Goal: Information Seeking & Learning: Learn about a topic

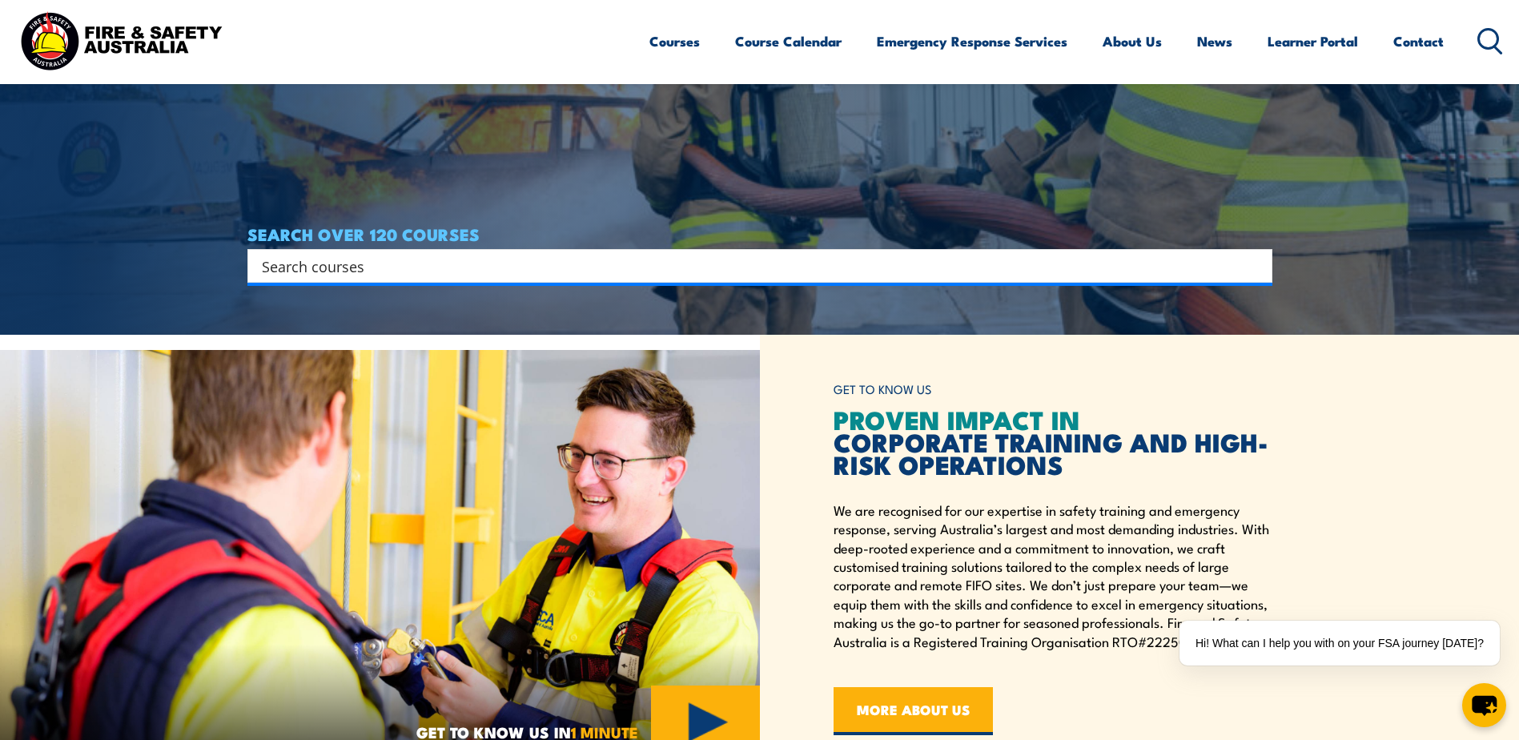
scroll to position [400, 0]
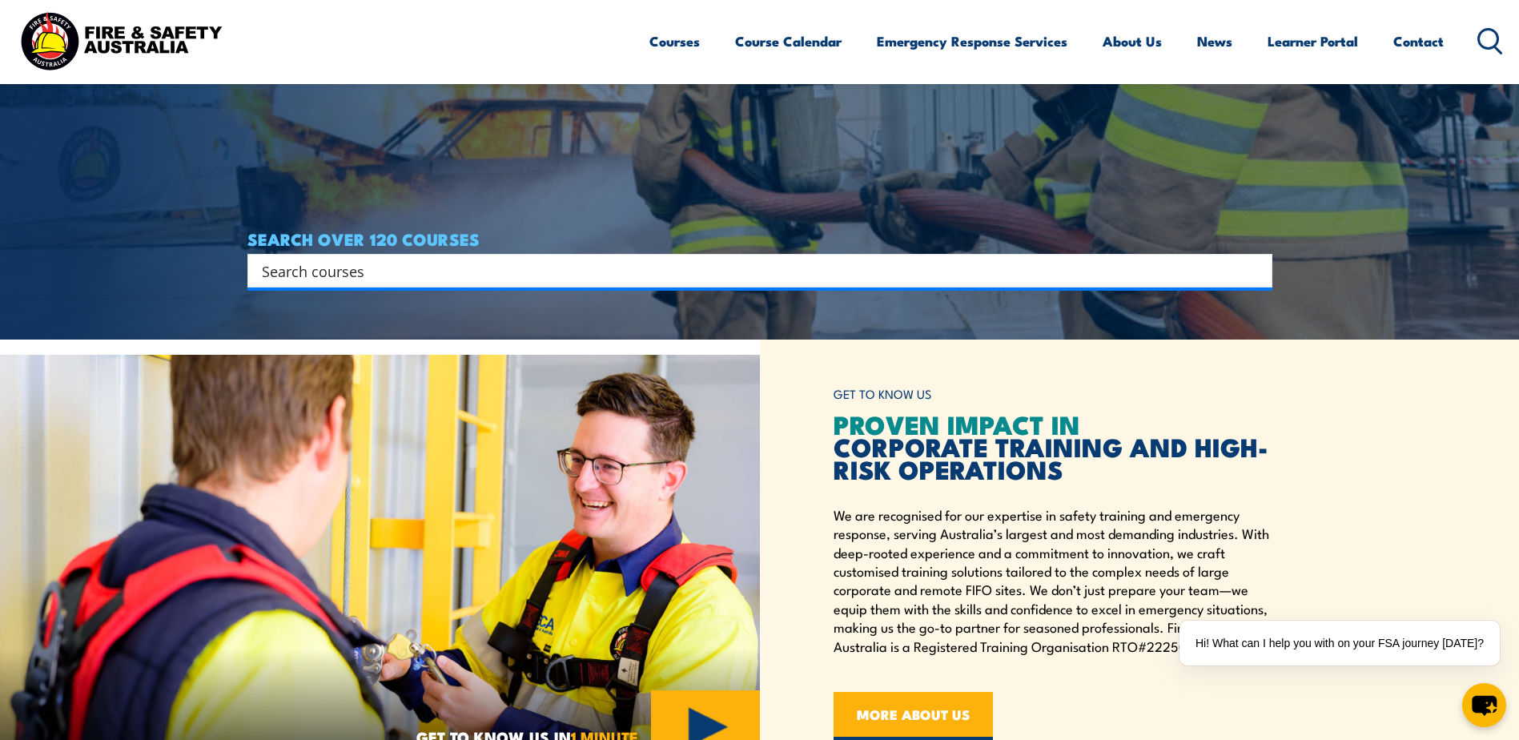
click at [977, 257] on div "Search" at bounding box center [759, 271] width 1025 height 34
click at [946, 278] on input "Search input" at bounding box center [749, 271] width 975 height 24
type input "hsr"
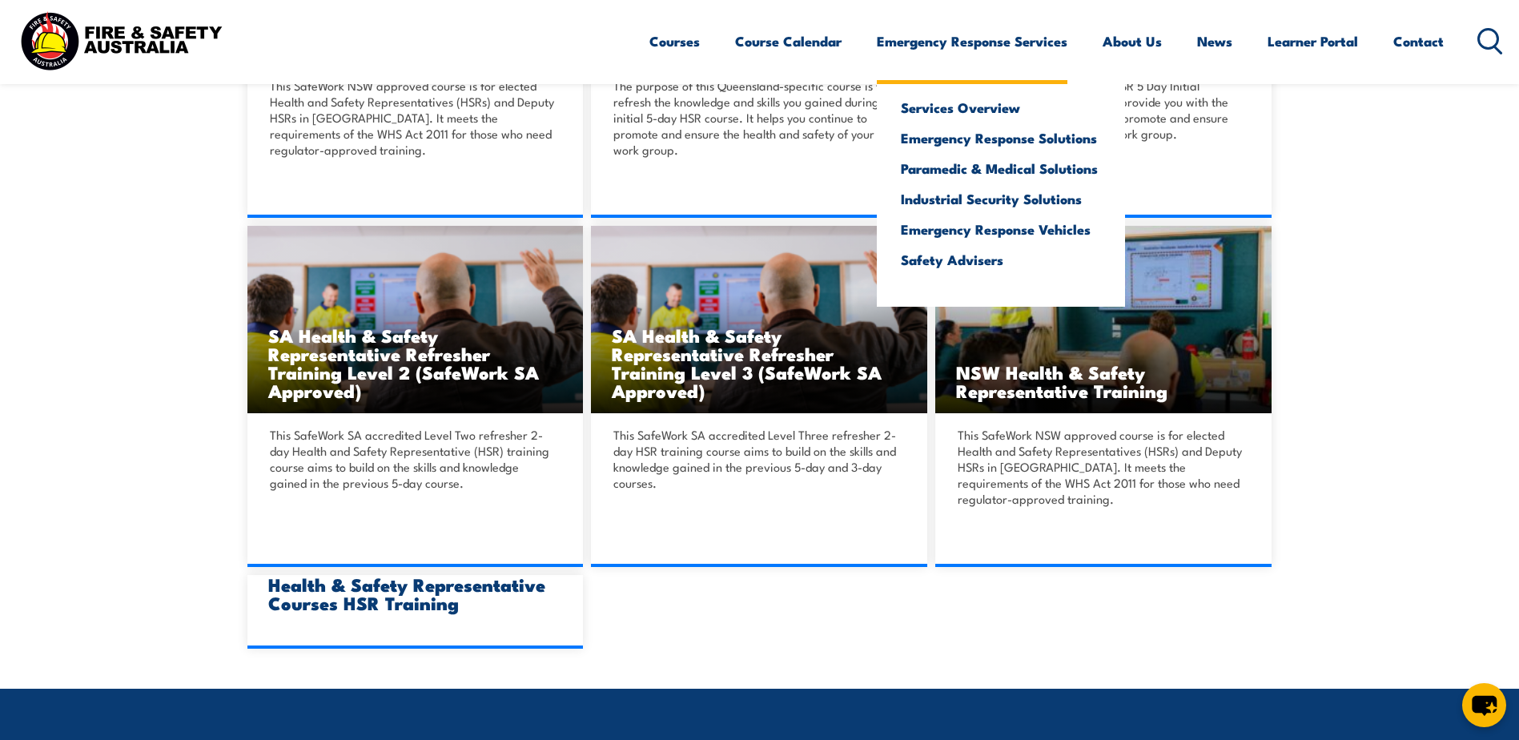
scroll to position [1442, 0]
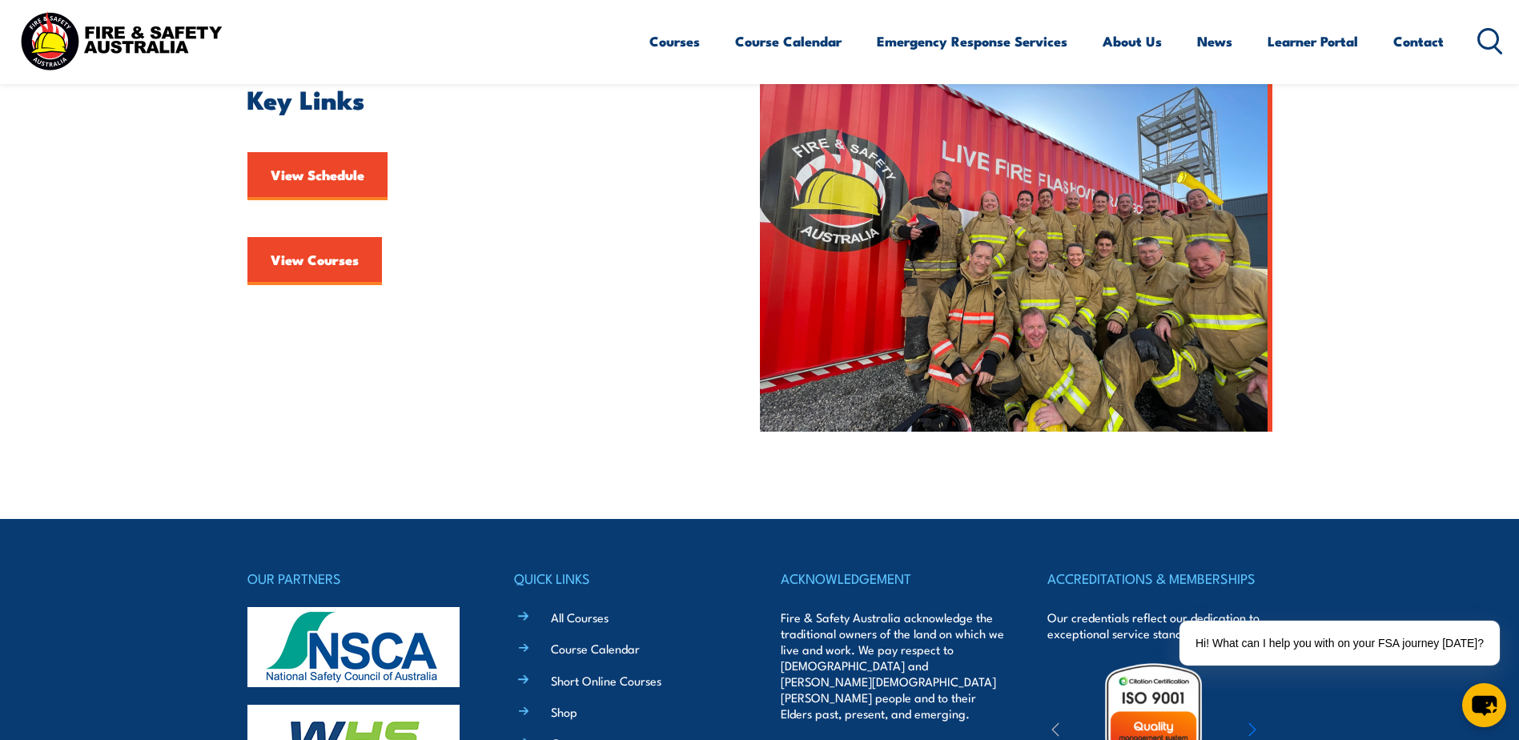
scroll to position [481, 0]
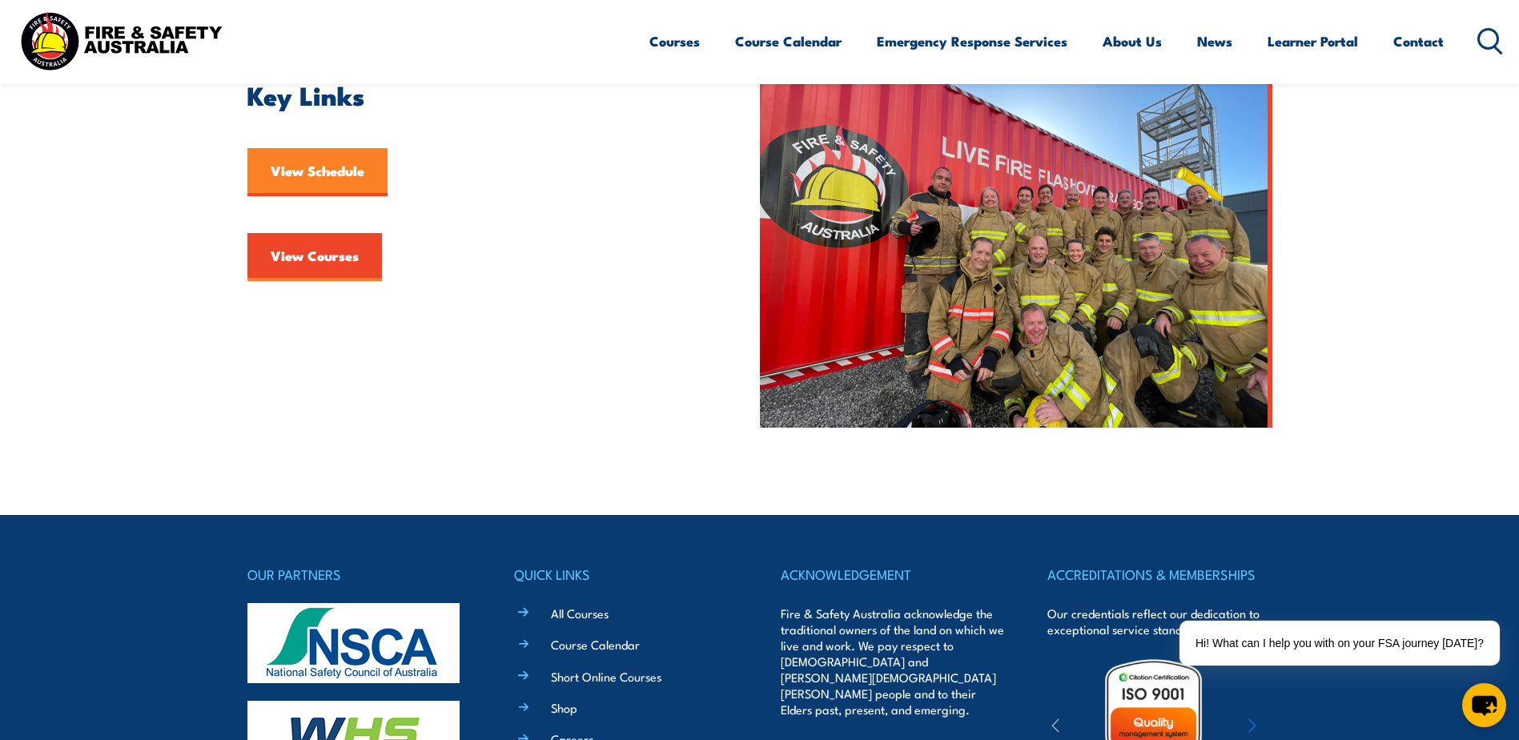
click at [292, 168] on link "View Schedule" at bounding box center [317, 172] width 140 height 48
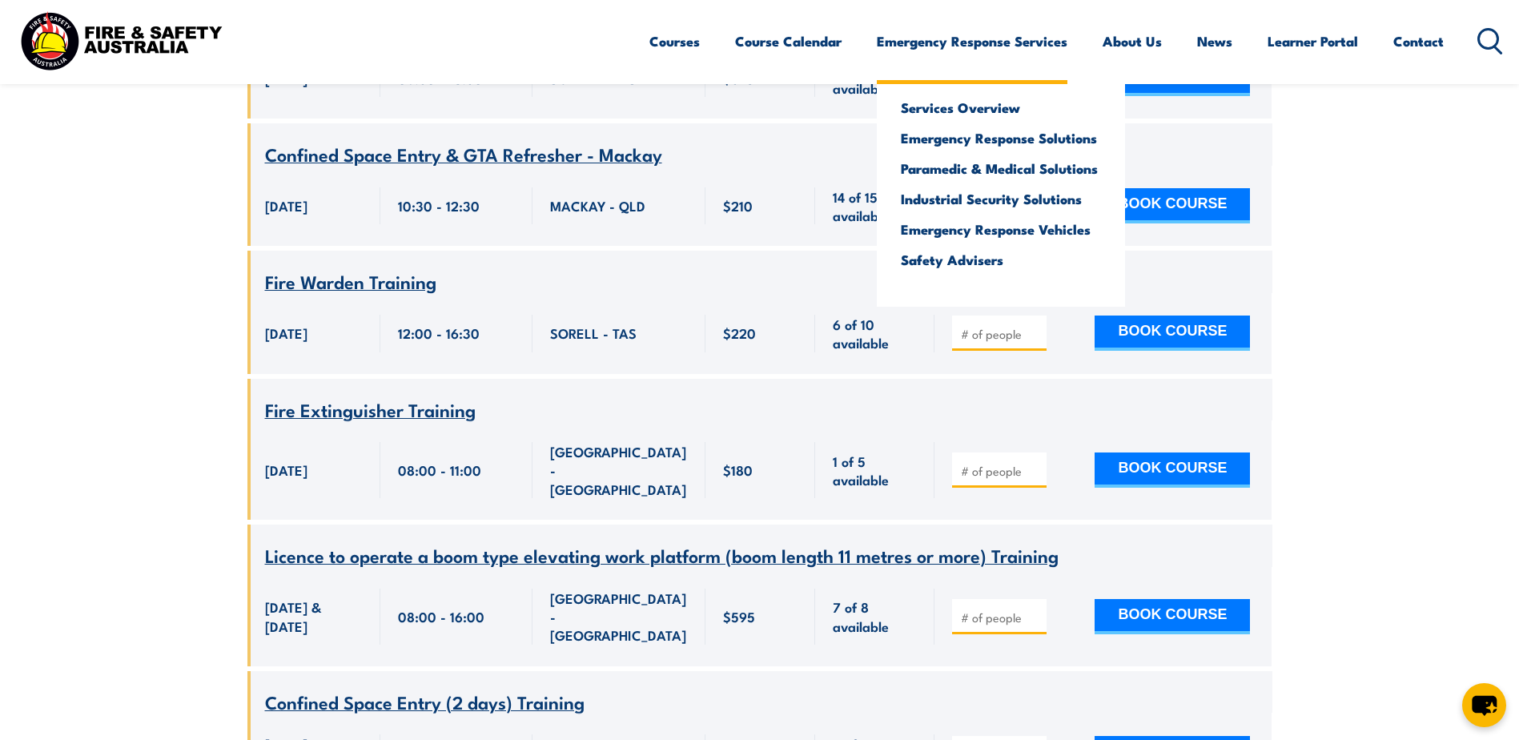
scroll to position [3203, 0]
